Goal: Transaction & Acquisition: Obtain resource

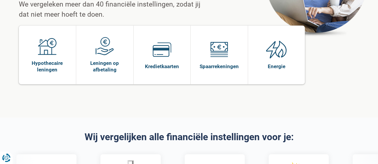
scroll to position [90, 0]
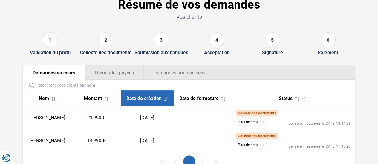
scroll to position [64, 0]
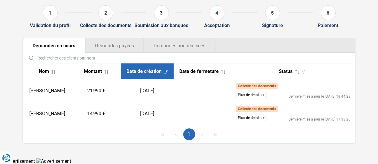
click at [256, 95] on button "Plus de détails" at bounding box center [251, 95] width 31 height 7
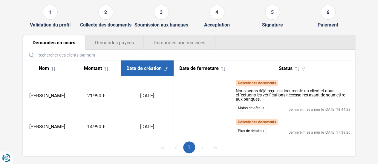
click at [257, 139] on td "Collecte des documents Nous avons déjà reçu les documents du client et nous eff…" at bounding box center [293, 127] width 124 height 23
click at [254, 135] on button "Plus de détails" at bounding box center [251, 131] width 31 height 7
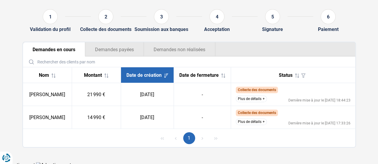
scroll to position [64, 0]
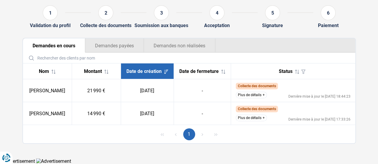
click at [255, 96] on button "Plus de détails" at bounding box center [251, 95] width 31 height 7
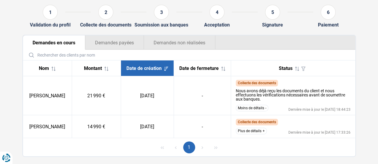
click at [246, 139] on td "Collecte des documents Nous avons déjà reçu les documents du client et nous eff…" at bounding box center [293, 127] width 124 height 23
click at [250, 131] on td "Collecte des documents Nous avons déjà reçu les documents du client et nous eff…" at bounding box center [293, 127] width 124 height 23
drag, startPoint x: 245, startPoint y: 136, endPoint x: 231, endPoint y: 129, distance: 16.0
click at [244, 135] on button "Plus de détails" at bounding box center [251, 131] width 31 height 7
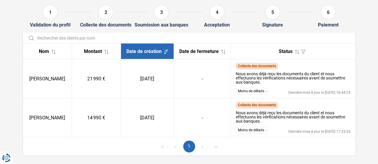
scroll to position [96, 0]
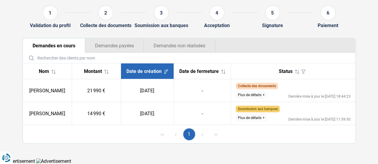
scroll to position [64, 0]
click at [262, 117] on button "Plus de détails" at bounding box center [251, 118] width 31 height 7
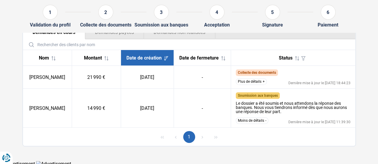
scroll to position [80, 0]
